Goal: Task Accomplishment & Management: Use online tool/utility

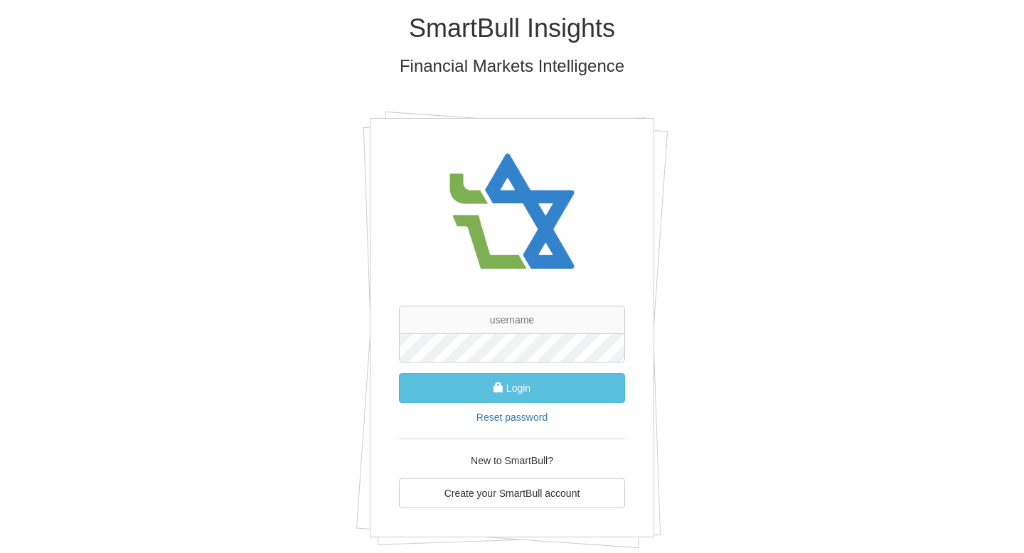
click at [516, 166] on img at bounding box center [512, 212] width 142 height 144
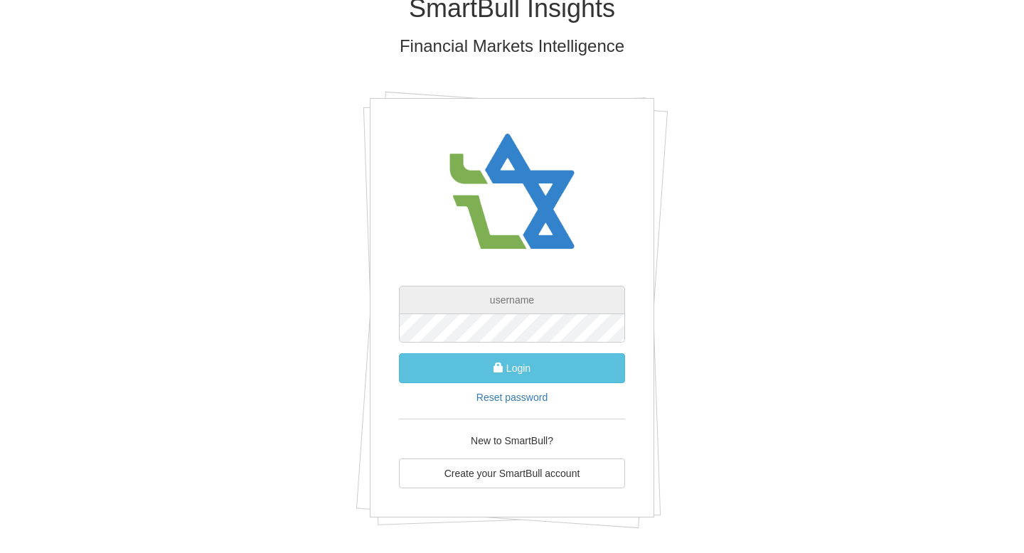
click at [515, 304] on input "text" at bounding box center [512, 300] width 226 height 28
click at [520, 299] on input "text" at bounding box center [512, 300] width 226 height 28
click at [433, 413] on div "Login Reset password New to SmartBull? Create your SmartBull account" at bounding box center [512, 387] width 226 height 203
click at [516, 296] on input "text" at bounding box center [512, 300] width 226 height 28
click at [329, 372] on div "SmartBull Insights Financial Markets Intelligence Login Reset password New to S…" at bounding box center [512, 266] width 832 height 573
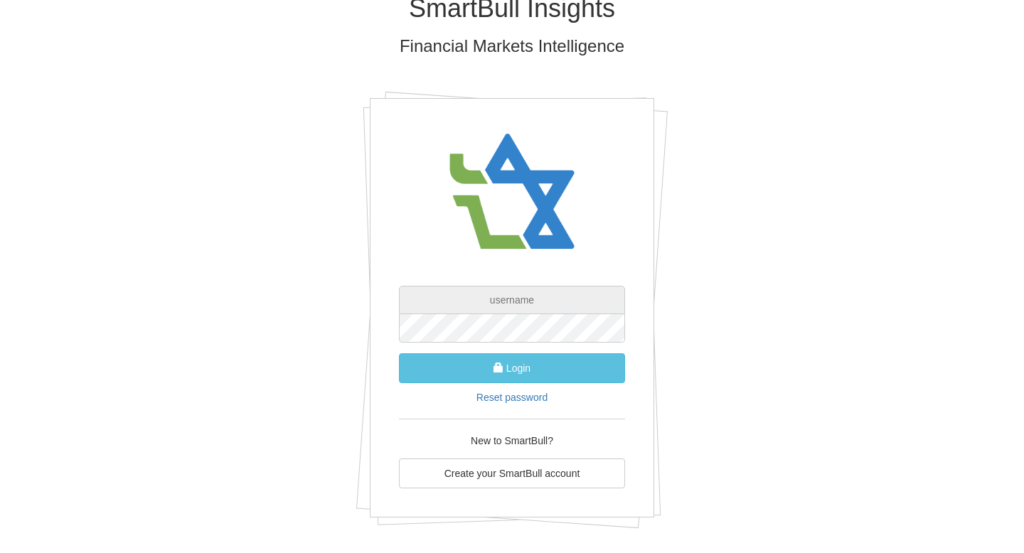
click at [500, 303] on input "text" at bounding box center [512, 300] width 226 height 28
type input "[EMAIL_ADDRESS][DOMAIN_NAME]"
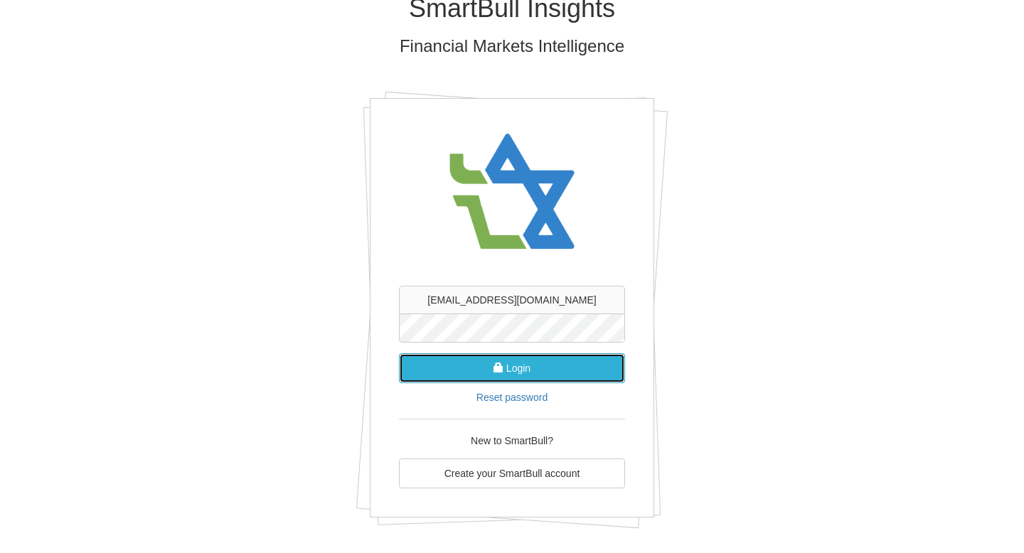
click at [514, 358] on button "Login" at bounding box center [512, 368] width 226 height 30
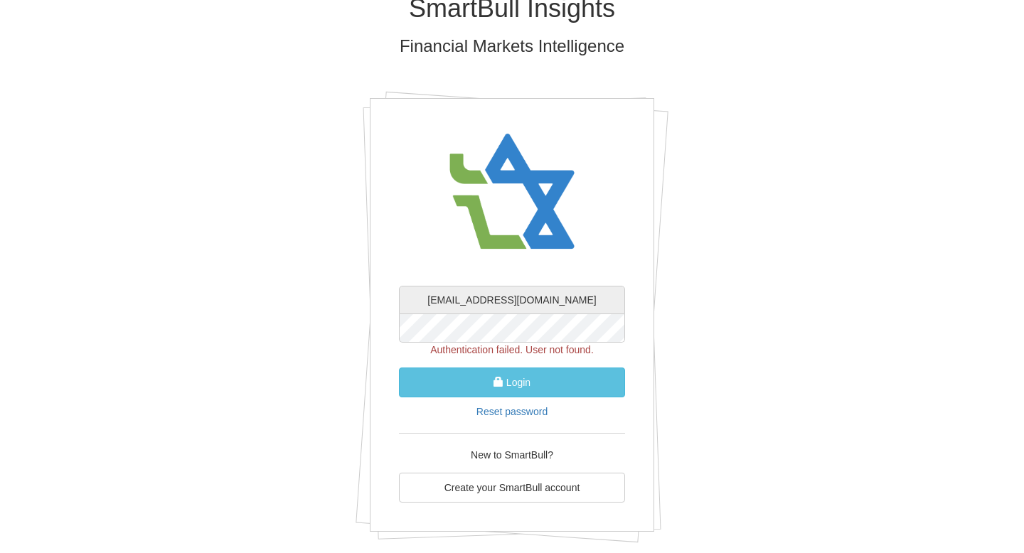
click at [544, 294] on input "[EMAIL_ADDRESS][DOMAIN_NAME]" at bounding box center [512, 300] width 226 height 28
